Goal: Transaction & Acquisition: Purchase product/service

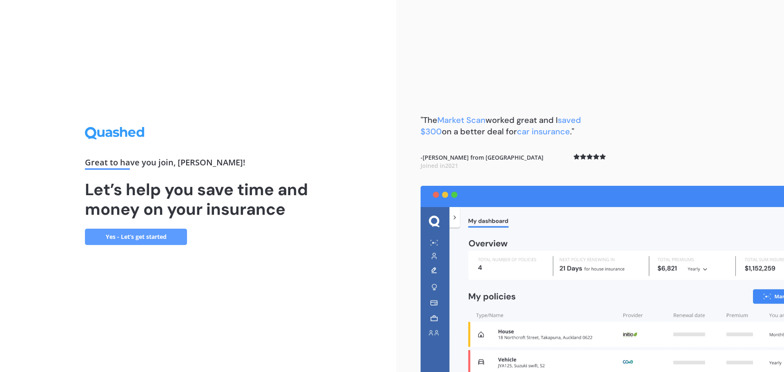
click at [133, 239] on link "Yes - Let’s get started" at bounding box center [136, 237] width 102 height 16
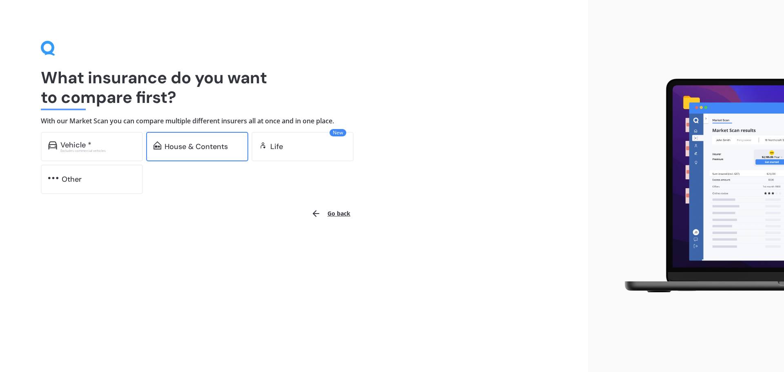
click at [179, 145] on div "House & Contents" at bounding box center [195, 146] width 63 height 8
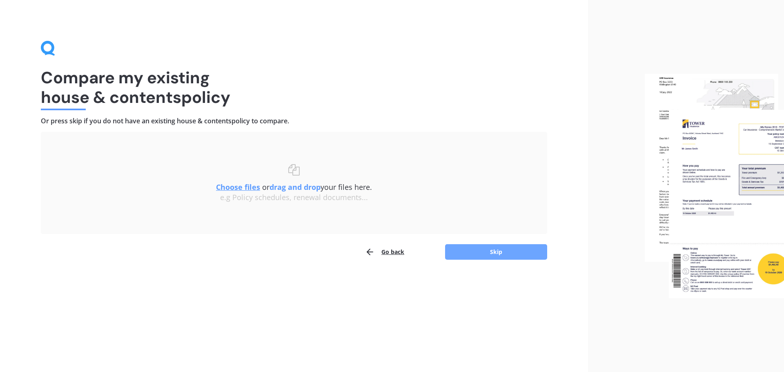
click at [490, 255] on button "Skip" at bounding box center [496, 252] width 102 height 16
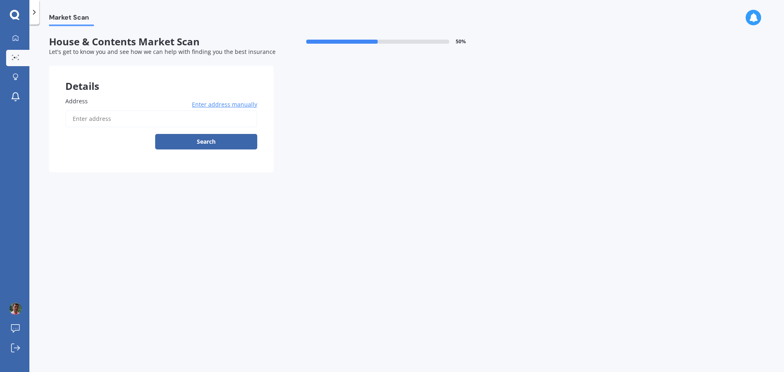
click at [82, 122] on input "Address" at bounding box center [161, 118] width 192 height 17
type input "[STREET_ADDRESS]"
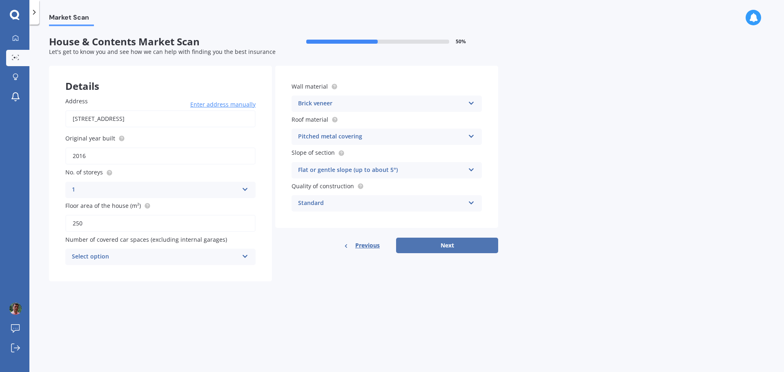
click at [446, 245] on button "Next" at bounding box center [447, 246] width 102 height 16
click at [247, 261] on div "Select option 0 1 2 3 4 5+" at bounding box center [160, 257] width 190 height 16
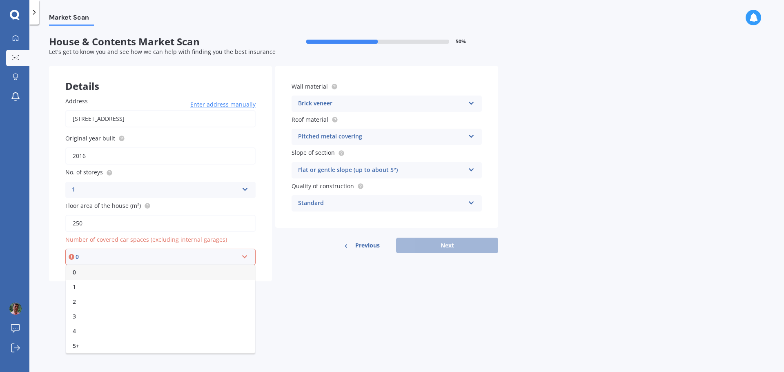
click at [73, 302] on span "2" at bounding box center [74, 302] width 3 height 8
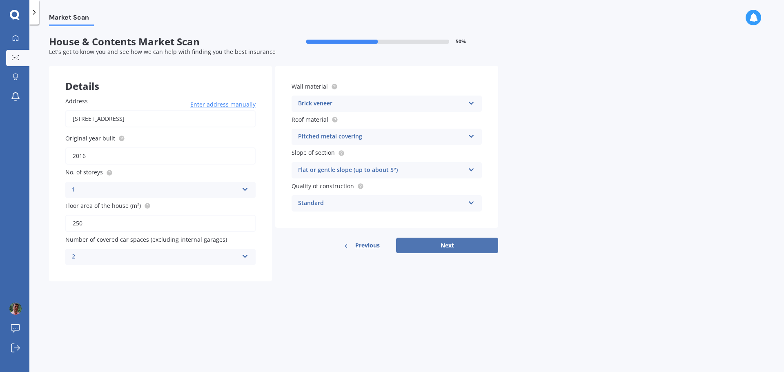
click at [447, 246] on button "Next" at bounding box center [447, 246] width 102 height 16
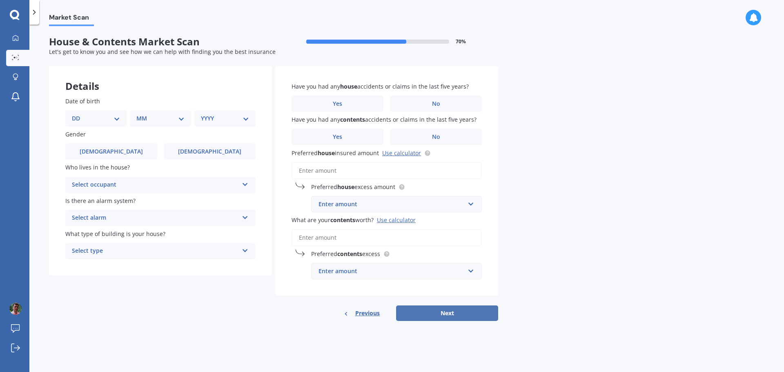
click at [458, 314] on button "Next" at bounding box center [447, 313] width 102 height 16
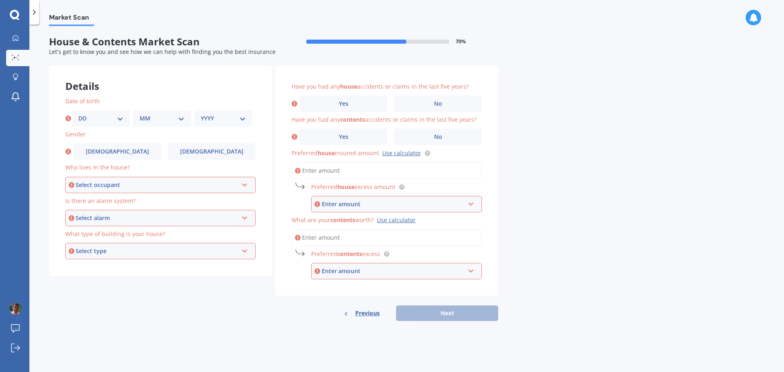
click at [569, 302] on div "Market Scan House & Contents Market Scan 70 % Let's get to know you and see how…" at bounding box center [406, 199] width 754 height 347
click at [246, 188] on div "Select occupant Owner Owner + Boarder" at bounding box center [160, 185] width 190 height 16
click at [87, 205] on div "Owner" at bounding box center [160, 200] width 189 height 15
click at [245, 219] on icon at bounding box center [244, 216] width 7 height 6
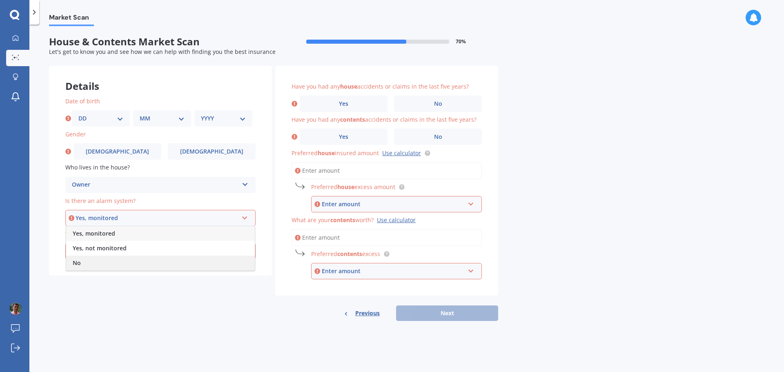
click at [88, 263] on div "No" at bounding box center [160, 263] width 189 height 15
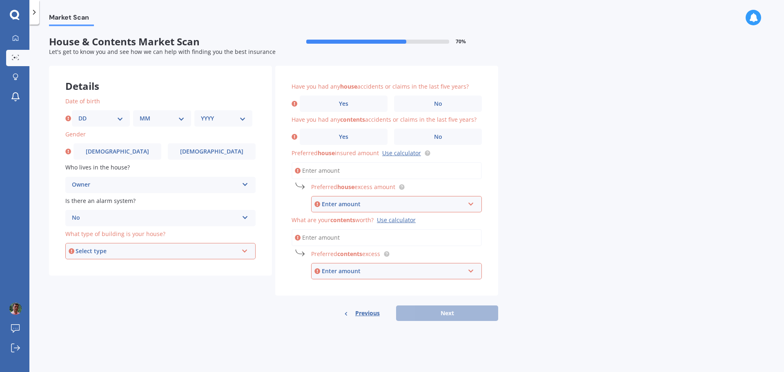
click at [248, 251] on div "Select type Freestanding Multi-unit (in a block of 6 or less) Multi-unit (in a …" at bounding box center [160, 251] width 190 height 16
click at [109, 268] on div "Freestanding" at bounding box center [160, 266] width 189 height 15
click at [122, 121] on select "DD 01 02 03 04 05 06 07 08 09 10 11 12 13 14 15 16 17 18 19 20 21 22 23 24 25 2…" at bounding box center [100, 118] width 45 height 9
select select "05"
click at [78, 114] on select "DD 01 02 03 04 05 06 07 08 09 10 11 12 13 14 15 16 17 18 19 20 21 22 23 24 25 2…" at bounding box center [100, 118] width 45 height 9
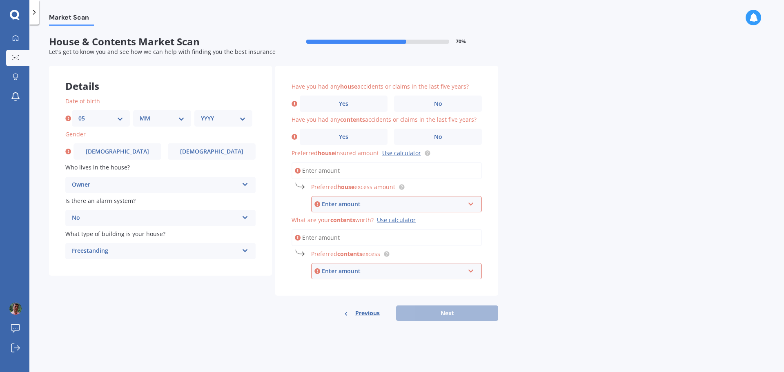
click at [181, 117] on select "MM 01 02 03 04 05 06 07 08 09 10 11 12" at bounding box center [162, 118] width 45 height 9
select select "06"
click at [140, 114] on select "MM 01 02 03 04 05 06 07 08 09 10 11 12" at bounding box center [162, 118] width 45 height 9
click at [242, 118] on select "YYYY 2009 2008 2007 2006 2005 2004 2003 2002 2001 2000 1999 1998 1997 1996 1995…" at bounding box center [223, 118] width 45 height 9
select select "1970"
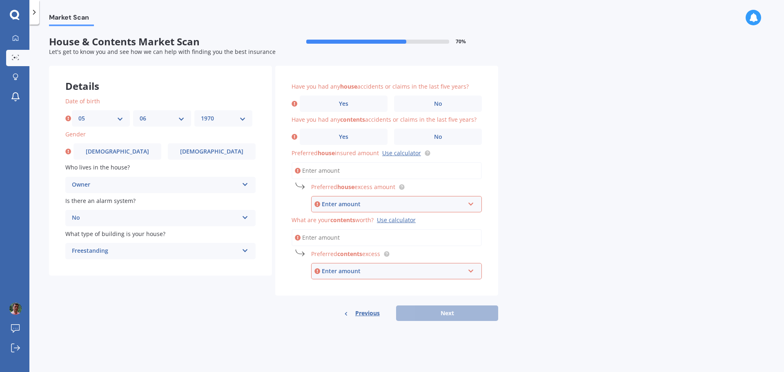
click at [201, 114] on select "YYYY 2009 2008 2007 2006 2005 2004 2003 2002 2001 2000 1999 1998 1997 1996 1995…" at bounding box center [223, 118] width 45 height 9
click at [137, 151] on label "[DEMOGRAPHIC_DATA]" at bounding box center [117, 151] width 88 height 16
click at [0, 0] on input "[DEMOGRAPHIC_DATA]" at bounding box center [0, 0] width 0 height 0
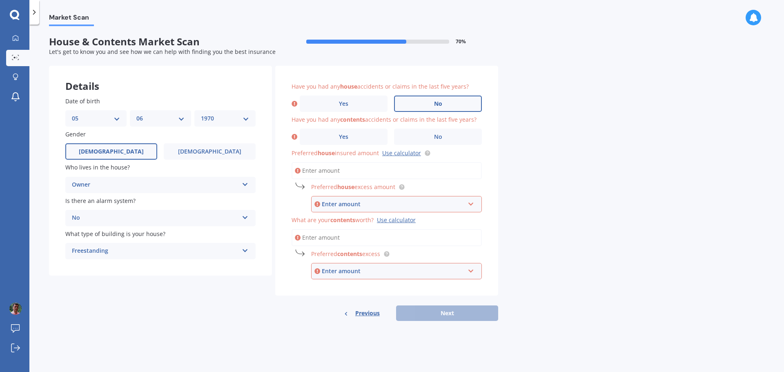
click at [428, 107] on label "No" at bounding box center [438, 104] width 88 height 16
click at [0, 0] on input "No" at bounding box center [0, 0] width 0 height 0
click at [434, 136] on span "No" at bounding box center [438, 136] width 8 height 7
click at [0, 0] on input "No" at bounding box center [0, 0] width 0 height 0
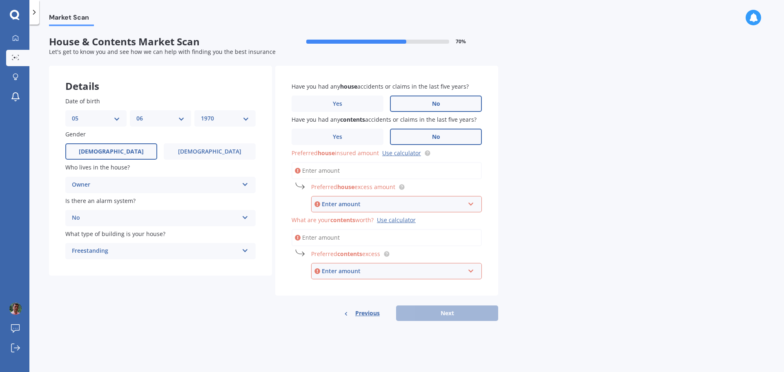
click at [314, 174] on input "Preferred house insured amount Use calculator" at bounding box center [386, 170] width 190 height 17
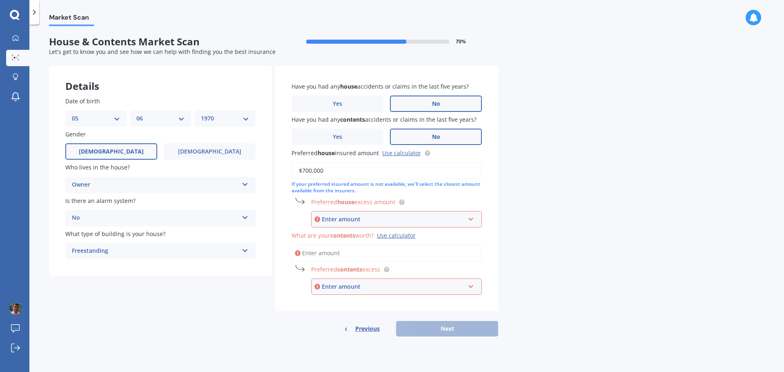
drag, startPoint x: 303, startPoint y: 171, endPoint x: 311, endPoint y: 170, distance: 7.9
click at [311, 170] on input "$700,000" at bounding box center [386, 170] width 190 height 17
drag, startPoint x: 305, startPoint y: 170, endPoint x: 314, endPoint y: 168, distance: 9.7
click at [314, 168] on input "$699,000" at bounding box center [386, 170] width 190 height 17
type input "$700,000"
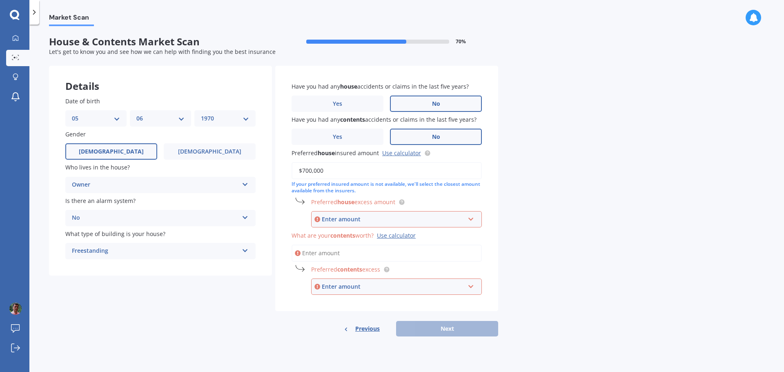
click at [545, 244] on div "Market Scan House & Contents Market Scan 70 % Let's get to know you and see how…" at bounding box center [406, 199] width 754 height 347
click at [379, 222] on div "Enter amount" at bounding box center [393, 219] width 143 height 9
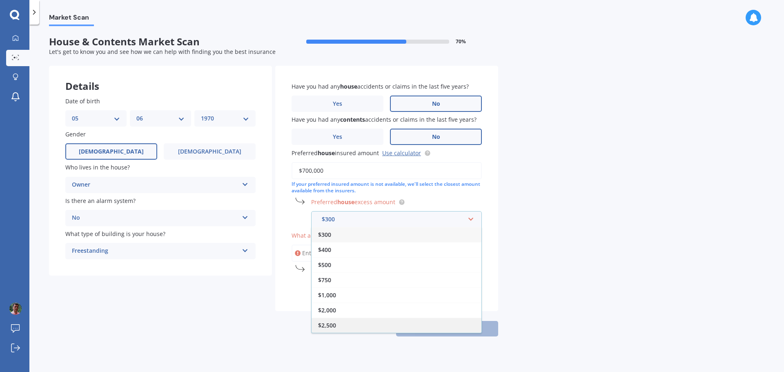
click at [327, 328] on span "$2,500" at bounding box center [327, 325] width 18 height 8
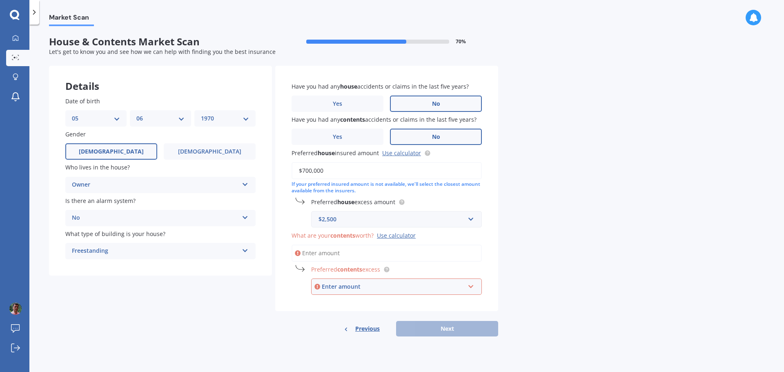
click at [327, 251] on input "What are your contents worth? Use calculator" at bounding box center [386, 253] width 190 height 17
click at [416, 261] on input "What are your contents worth? Use calculator" at bounding box center [386, 253] width 190 height 17
click at [471, 287] on input "text" at bounding box center [393, 287] width 163 height 16
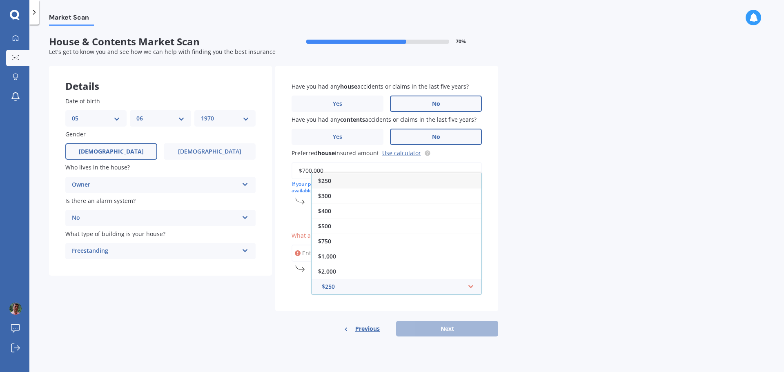
click at [333, 182] on div "$250" at bounding box center [396, 180] width 170 height 15
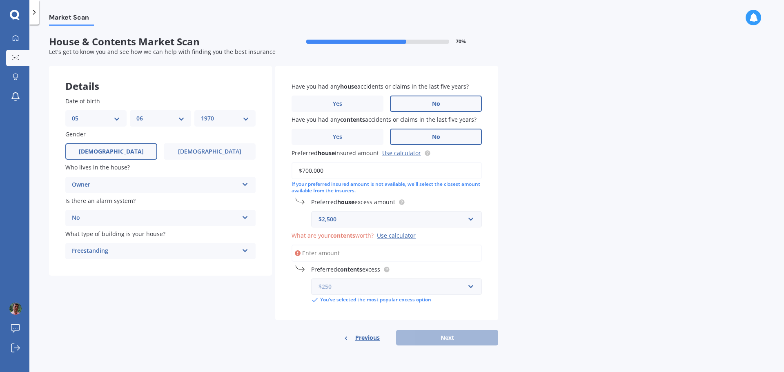
click at [470, 284] on input "text" at bounding box center [393, 287] width 163 height 16
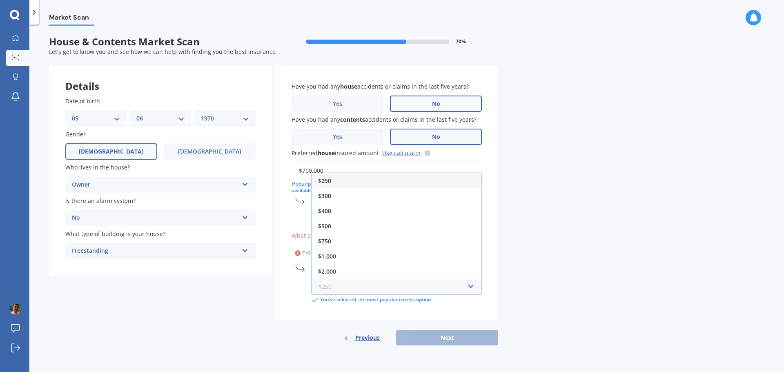
click at [325, 289] on input "text" at bounding box center [393, 287] width 163 height 16
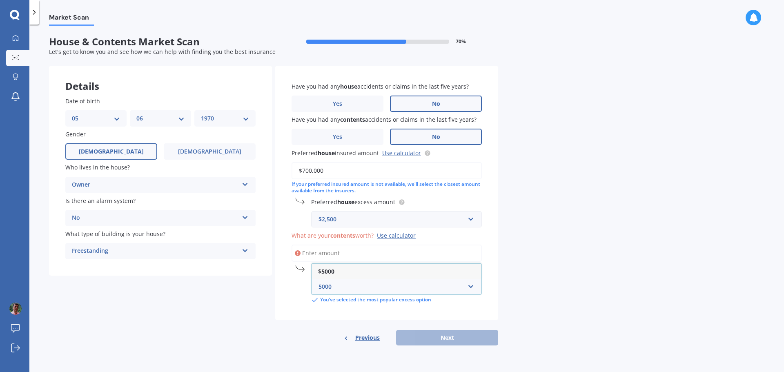
type input "5000"
click at [342, 268] on div "$ 5000" at bounding box center [396, 271] width 170 height 15
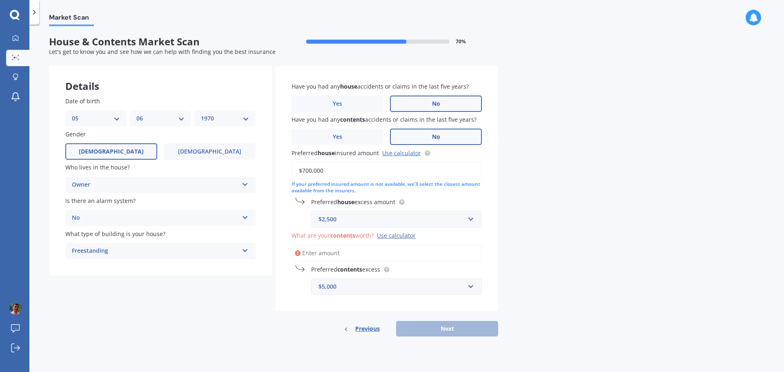
click at [365, 285] on div "$5,000" at bounding box center [391, 286] width 146 height 9
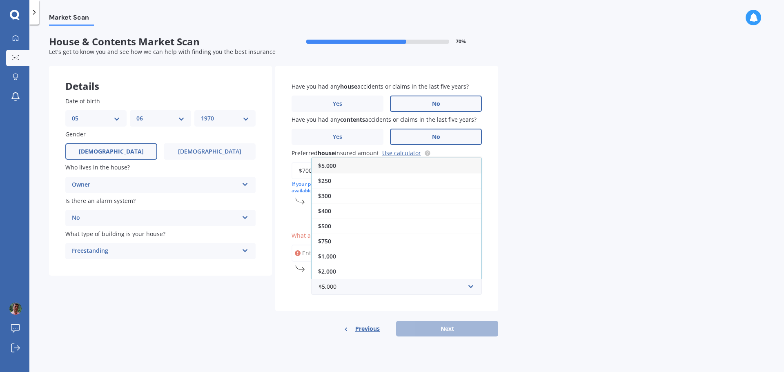
click at [436, 331] on div "Previous Next" at bounding box center [386, 329] width 223 height 16
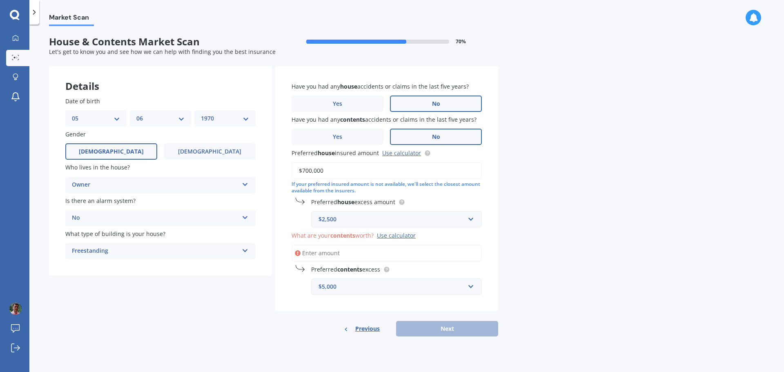
click at [448, 331] on div "Previous Next" at bounding box center [386, 329] width 223 height 16
click at [330, 257] on input "What are your contents worth? Use calculator" at bounding box center [386, 253] width 190 height 17
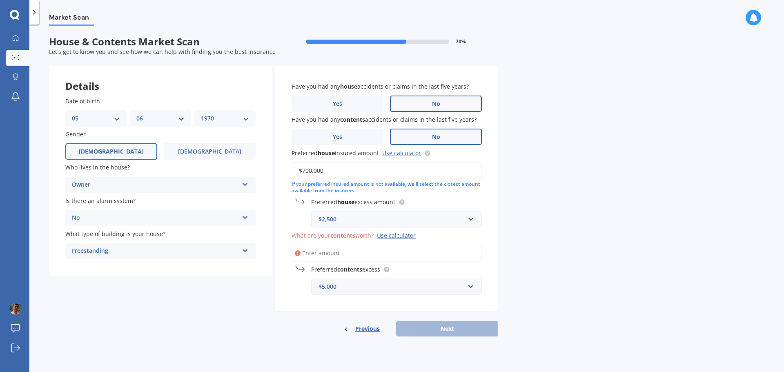
click at [330, 257] on input "What are your contents worth? Use calculator" at bounding box center [386, 253] width 190 height 17
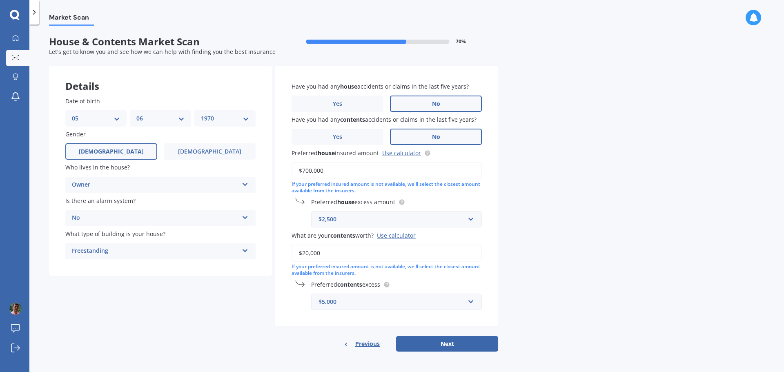
type input "$20,000"
click at [615, 276] on div "Market Scan House & Contents Market Scan 70 % Let's get to know you and see how…" at bounding box center [406, 199] width 754 height 347
click at [447, 344] on button "Next" at bounding box center [447, 344] width 102 height 16
select select "05"
select select "06"
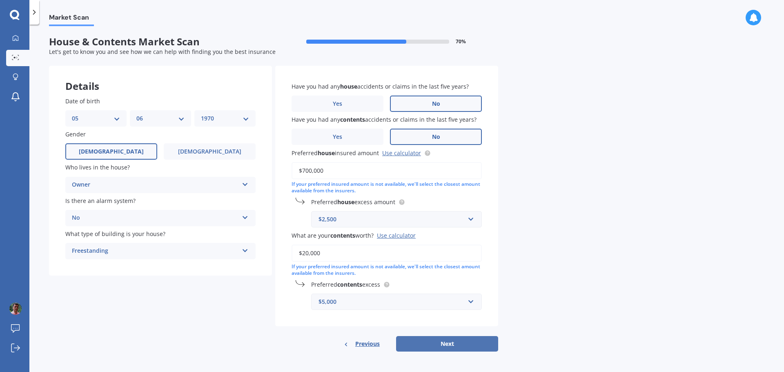
select select "1970"
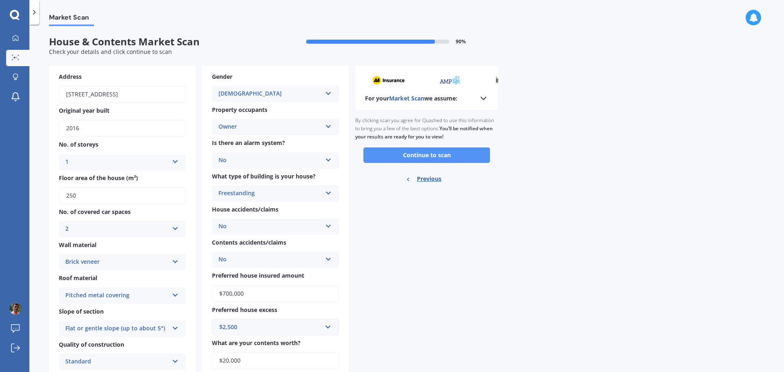
click at [419, 155] on button "Continue to scan" at bounding box center [426, 155] width 127 height 16
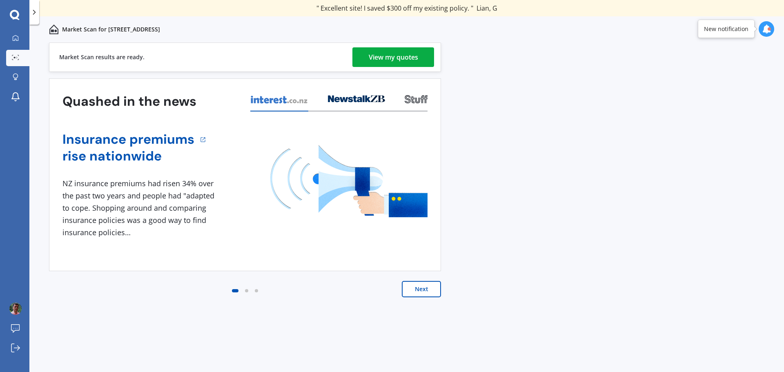
click at [391, 60] on div "View my quotes" at bounding box center [393, 57] width 49 height 20
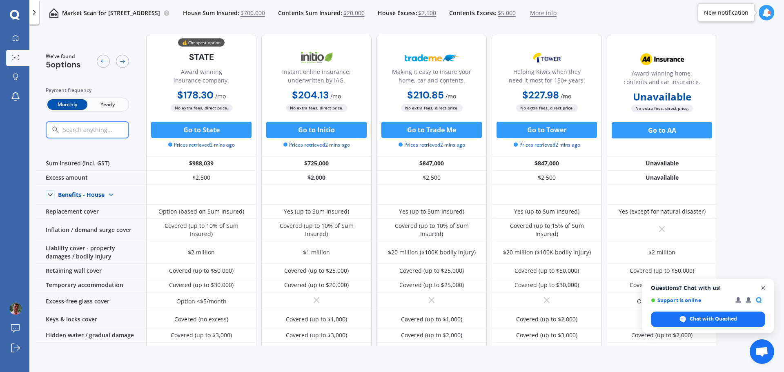
click at [763, 290] on span "Close chat" at bounding box center [763, 288] width 10 height 10
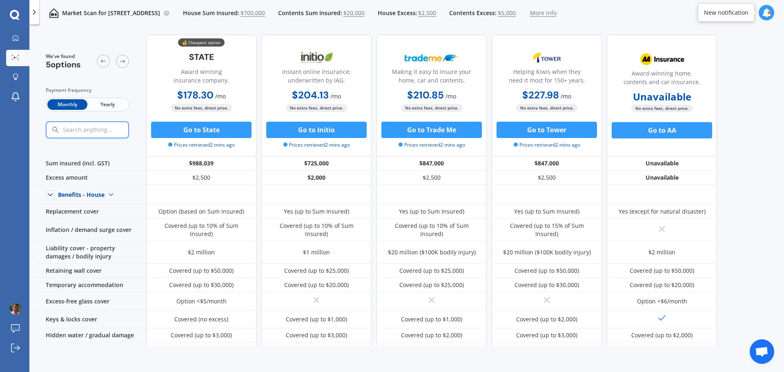
click at [101, 105] on span "Yearly" at bounding box center [107, 104] width 40 height 11
